Goal: Find specific page/section: Find specific page/section

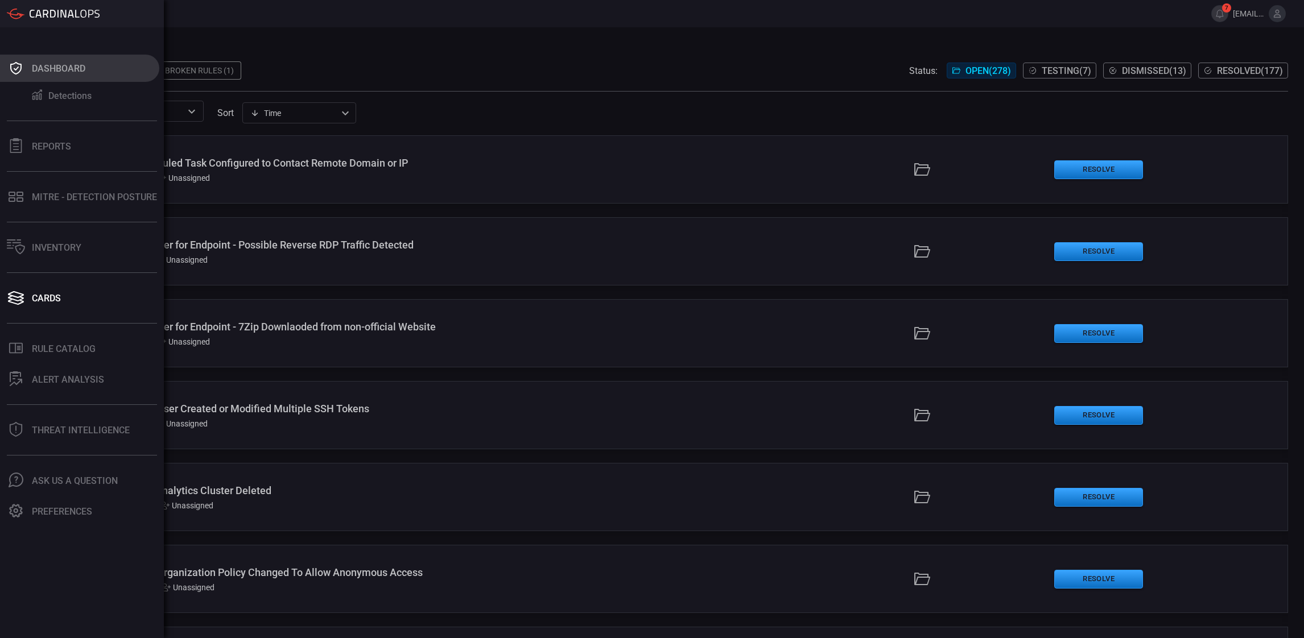
click at [52, 75] on button "Dashboard" at bounding box center [79, 68] width 159 height 27
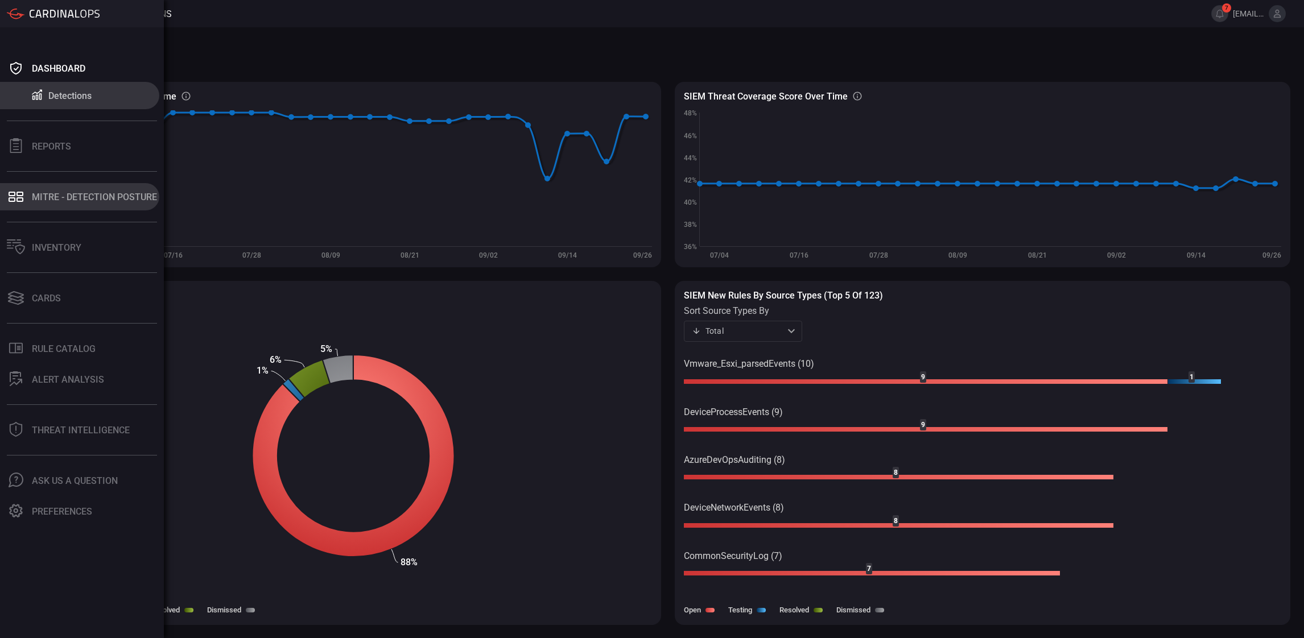
click at [93, 202] on button "MITRE - Detection Posture" at bounding box center [79, 196] width 159 height 27
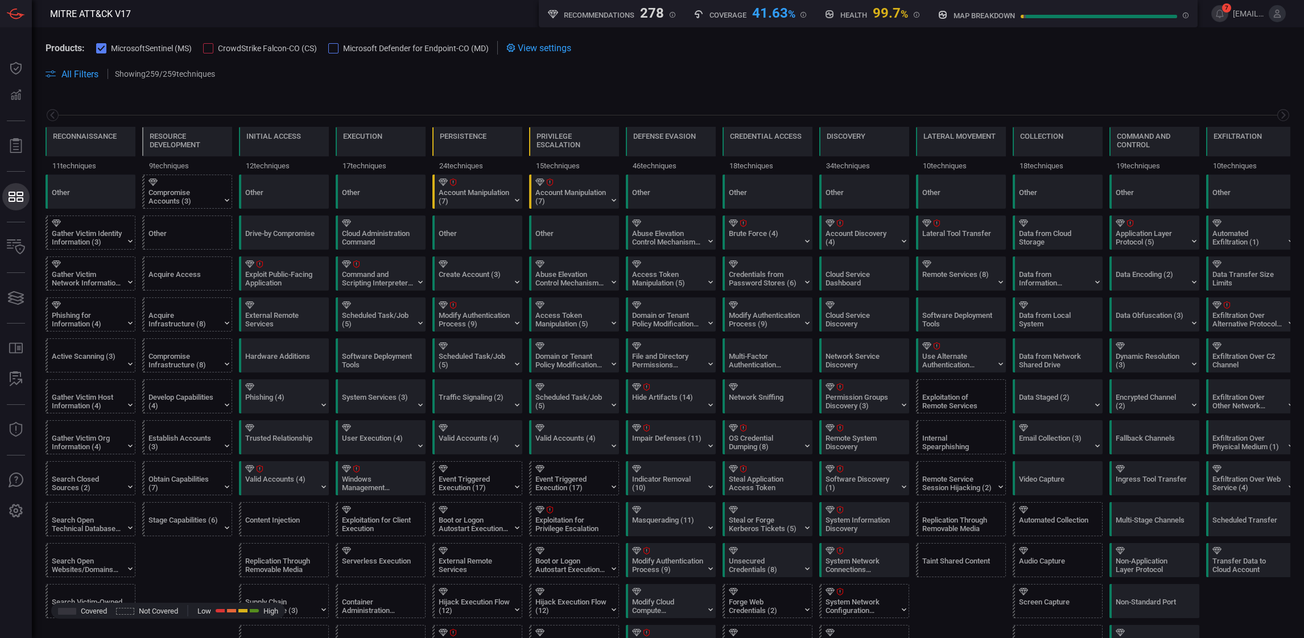
scroll to position [0, 118]
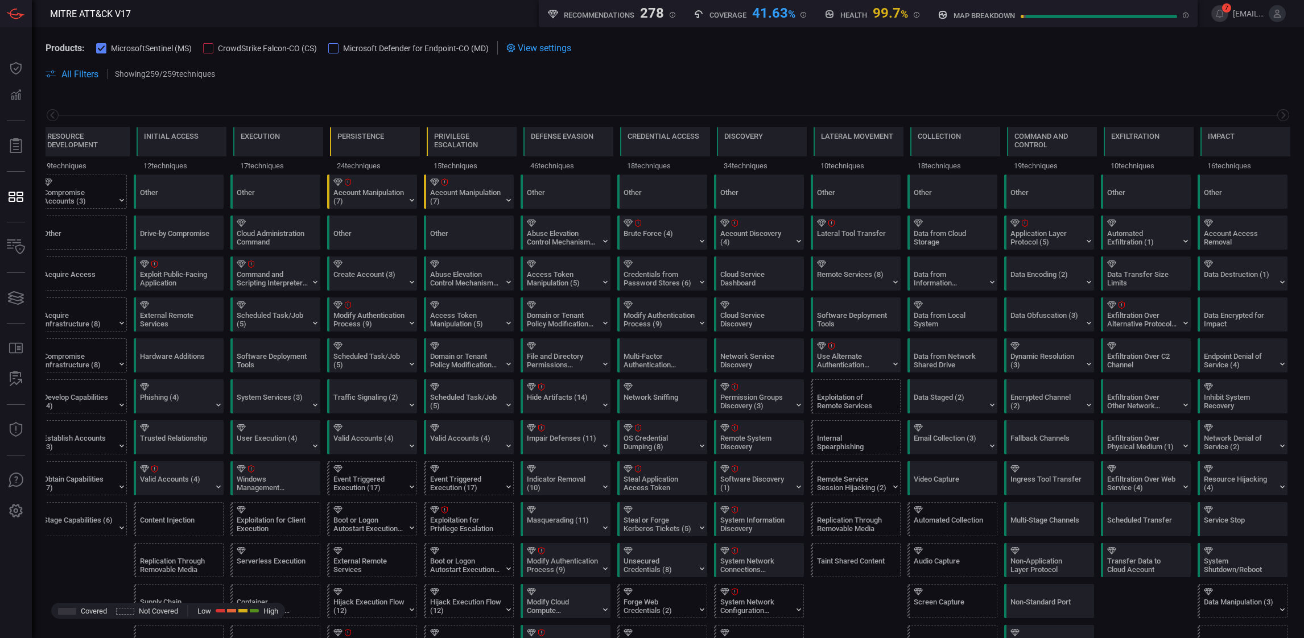
click at [207, 47] on div at bounding box center [208, 48] width 10 height 10
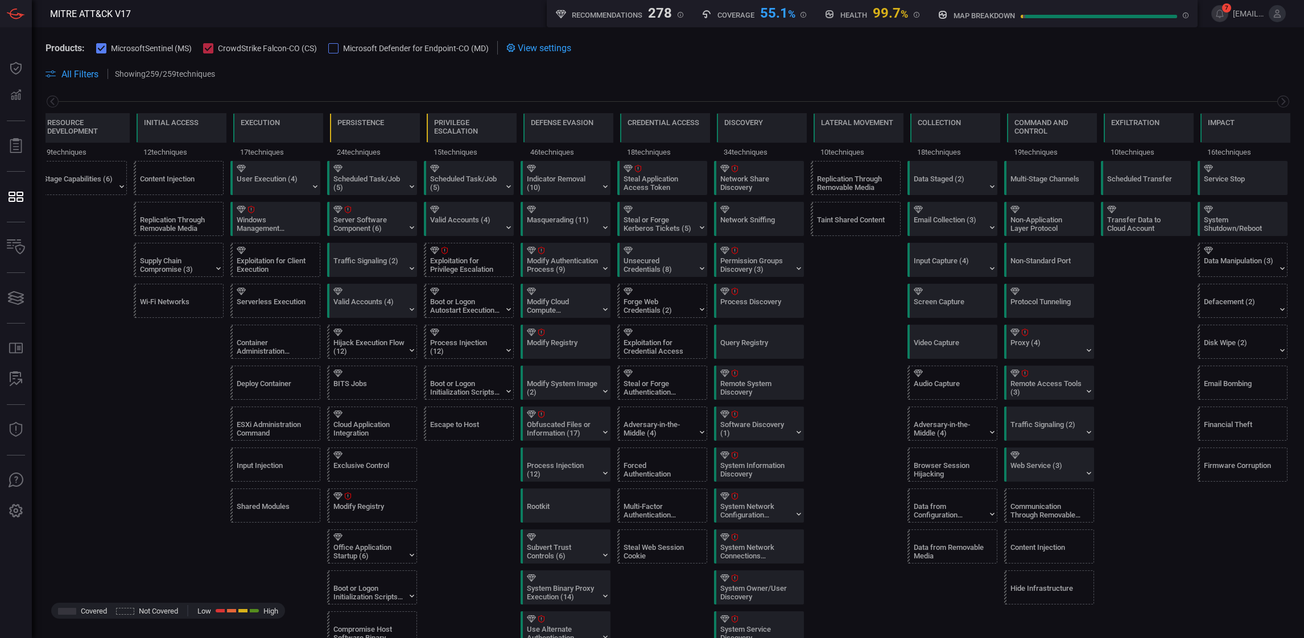
scroll to position [85, 0]
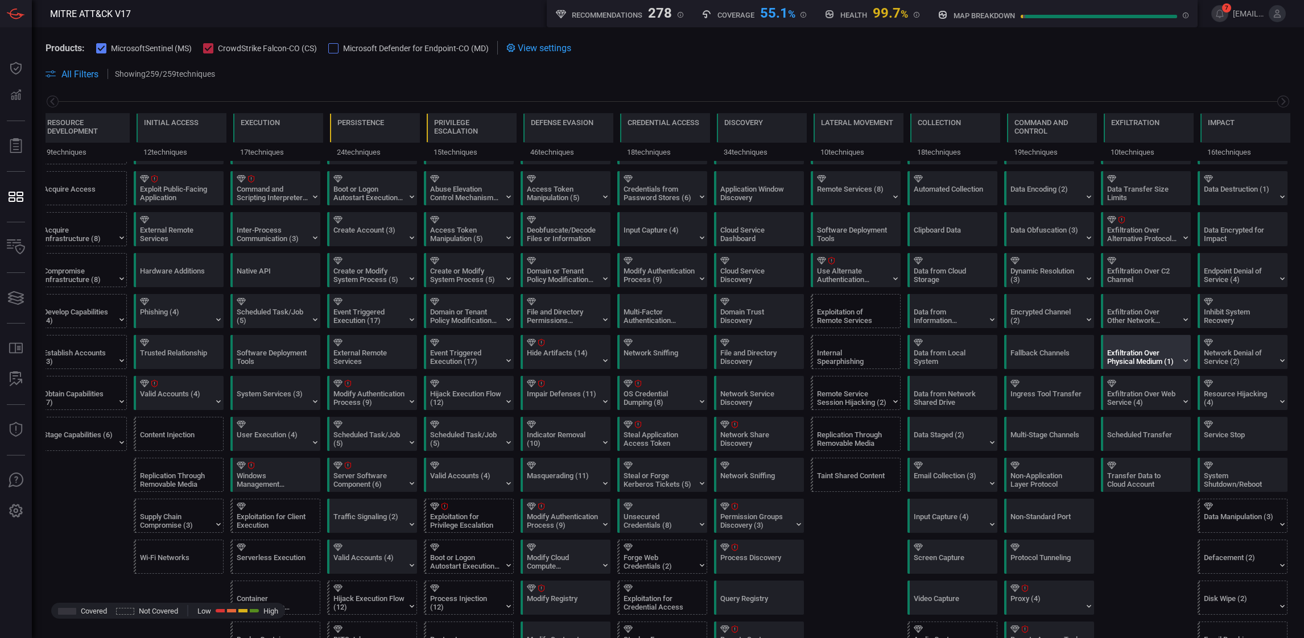
click at [1124, 356] on div "Exfiltration Over Physical Medium (1)" at bounding box center [1142, 357] width 71 height 17
